Goal: Find specific page/section: Find specific page/section

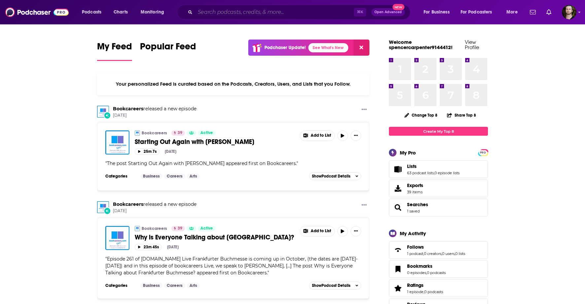
click at [226, 14] on input "Search podcasts, credits, & more..." at bounding box center [274, 12] width 159 height 11
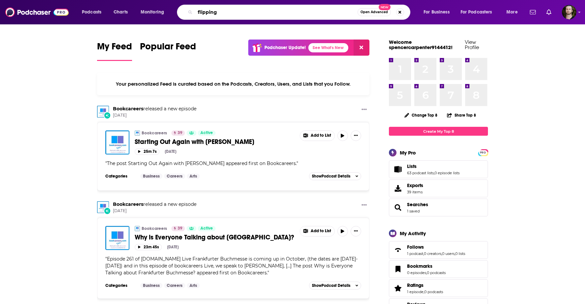
type input "flipping"
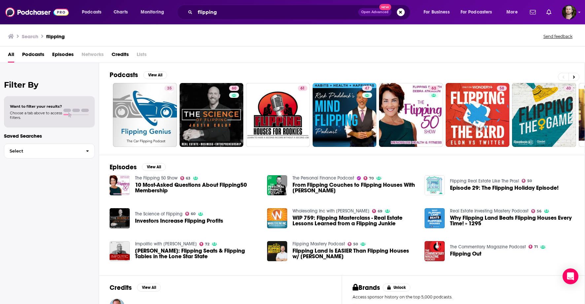
click at [35, 53] on span "Podcasts" at bounding box center [33, 56] width 22 height 14
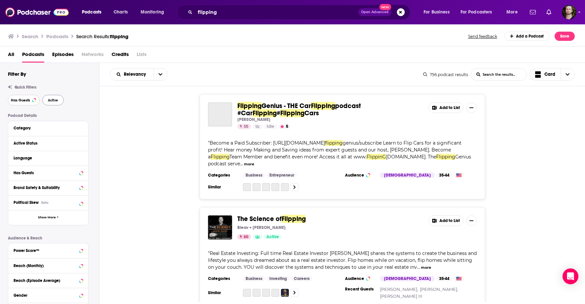
drag, startPoint x: 24, startPoint y: 102, endPoint x: 48, endPoint y: 101, distance: 24.1
click at [24, 102] on span "Has Guests" at bounding box center [20, 101] width 19 height 4
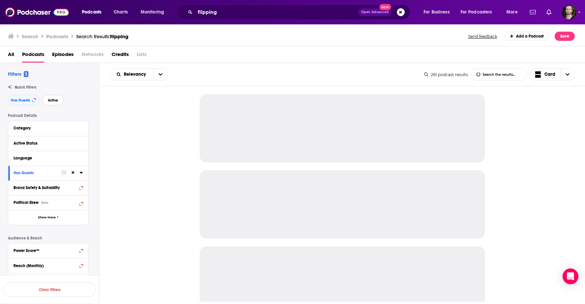
click at [56, 100] on span "Active" at bounding box center [53, 101] width 10 height 4
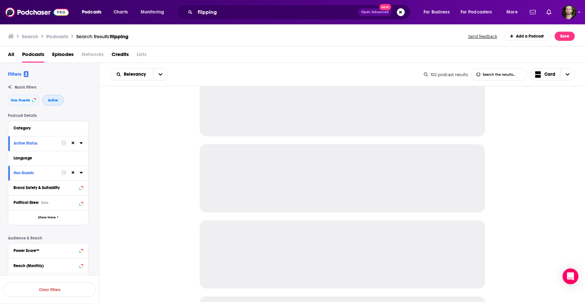
scroll to position [38, 0]
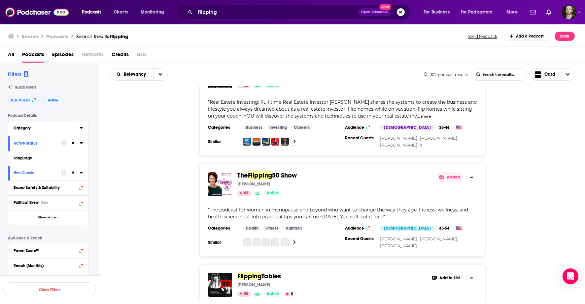
click at [52, 126] on button "Category" at bounding box center [47, 128] width 66 height 8
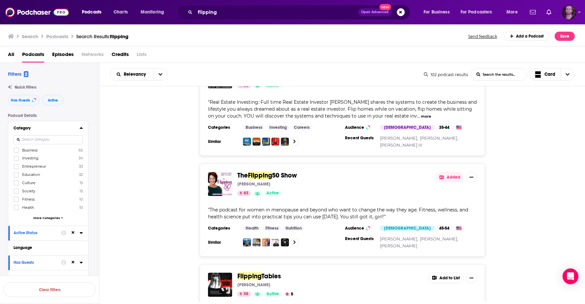
click at [570, 12] on img "Logged in as OutlierAudio" at bounding box center [568, 12] width 15 height 15
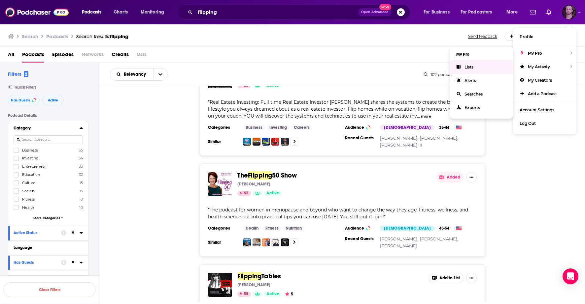
click at [480, 67] on link "Lists" at bounding box center [480, 67] width 63 height 14
